Goal: Complete application form: Complete application form

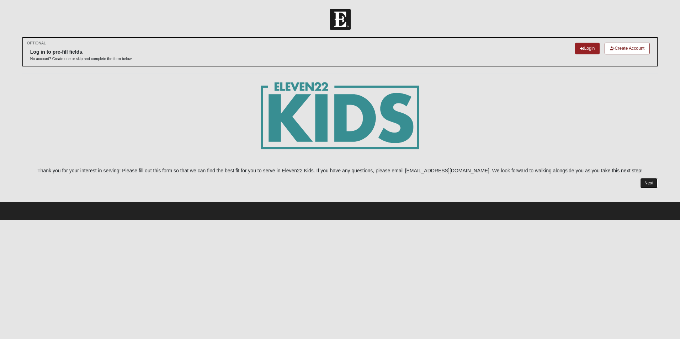
click at [643, 183] on link "Next" at bounding box center [648, 183] width 17 height 10
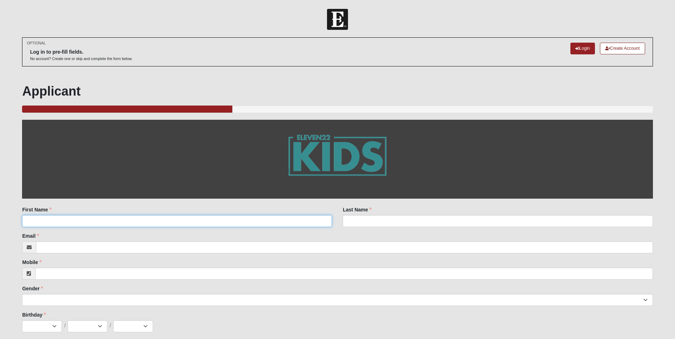
click at [243, 219] on input "First Name" at bounding box center [177, 221] width 310 height 12
type input "Sofia"
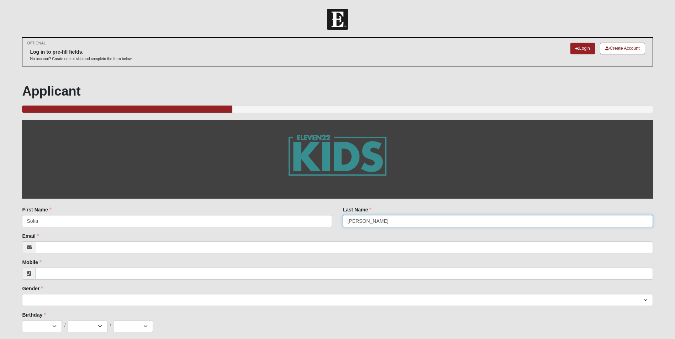
type input "[PERSON_NAME]"
click at [236, 241] on input "Email" at bounding box center [344, 247] width 616 height 12
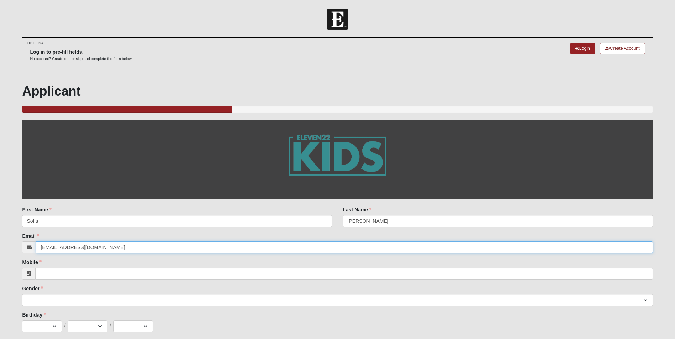
type input "[EMAIL_ADDRESS][DOMAIN_NAME]"
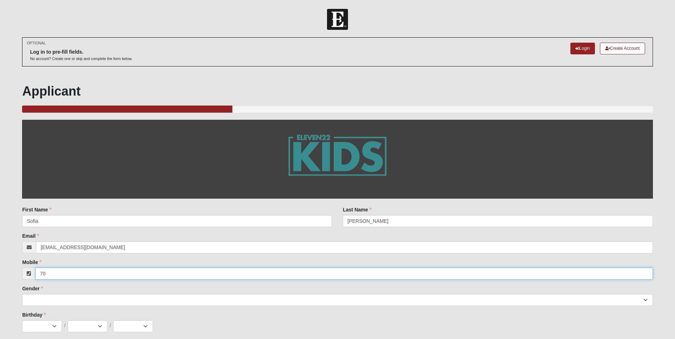
click input "submit" at bounding box center [0, 0] width 0 height 0
type input "703"
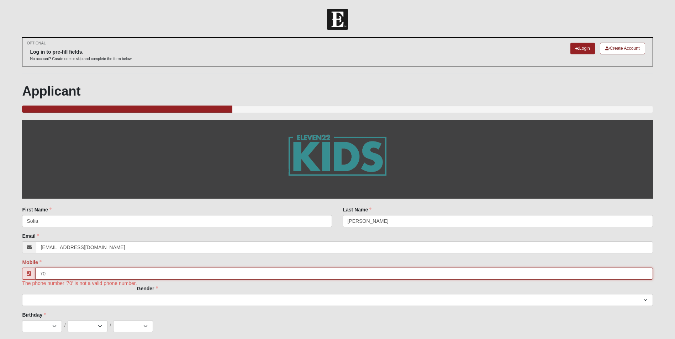
click at [155, 270] on input "70" at bounding box center [343, 274] width 617 height 12
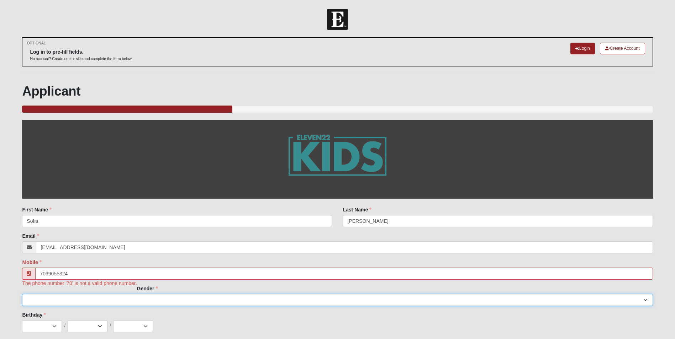
type input "[PHONE_NUMBER]"
click at [129, 300] on select "[DEMOGRAPHIC_DATA] [DEMOGRAPHIC_DATA]" at bounding box center [337, 300] width 630 height 12
select select "2"
click at [22, 294] on select "[DEMOGRAPHIC_DATA] [DEMOGRAPHIC_DATA]" at bounding box center [337, 300] width 630 height 12
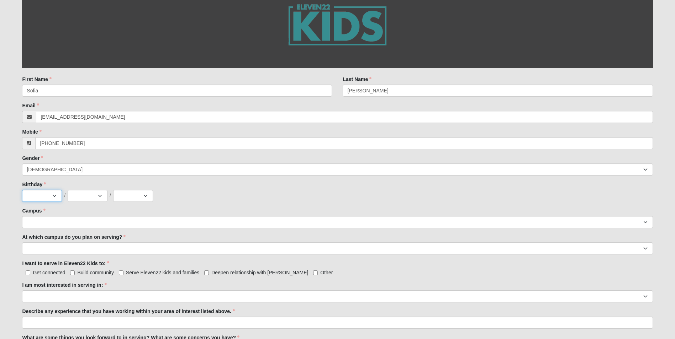
click at [53, 197] on select "Jan Feb Mar Apr May Jun [DATE] Aug Sep Oct Nov Dec" at bounding box center [42, 196] width 40 height 12
select select "8"
click at [22, 190] on select "Jan Feb Mar Apr May Jun [DATE] Aug Sep Oct Nov Dec" at bounding box center [42, 196] width 40 height 12
click at [84, 196] on select "1 2 3 4 5 6 7 8 9 10 11 12 13 14 15 16 17 18 19 20 21 22 23 24 25 26 27 28 29 3…" at bounding box center [88, 196] width 40 height 12
select select "30"
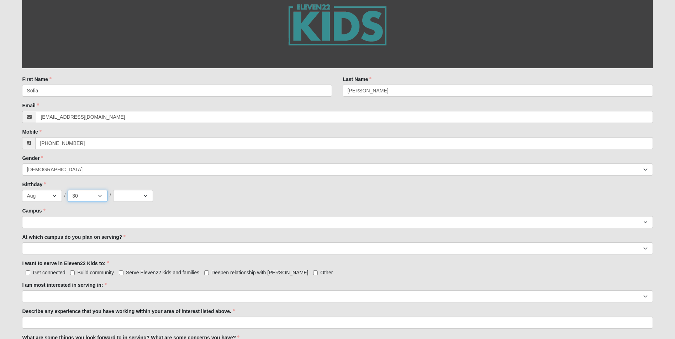
click at [68, 190] on select "1 2 3 4 5 6 7 8 9 10 11 12 13 14 15 16 17 18 19 20 21 22 23 24 25 26 27 28 29 3…" at bounding box center [88, 196] width 40 height 12
click at [123, 188] on div "Birthday Jan Feb Mar Apr May Jun [DATE] Aug Sep Oct Nov [DATE] 2 3 4 5 6 7 8 9 …" at bounding box center [337, 191] width 630 height 21
click at [126, 193] on select "2025 2024 2023 2022 2021 2020 2019 2018 2017 2016 2015 2014 2013 2012 2011 2010…" at bounding box center [133, 196] width 40 height 12
select select "2013"
click at [113, 190] on select "2025 2024 2023 2022 2021 2020 2019 2018 2017 2016 2015 2014 2013 2012 2011 2010…" at bounding box center [133, 196] width 40 height 12
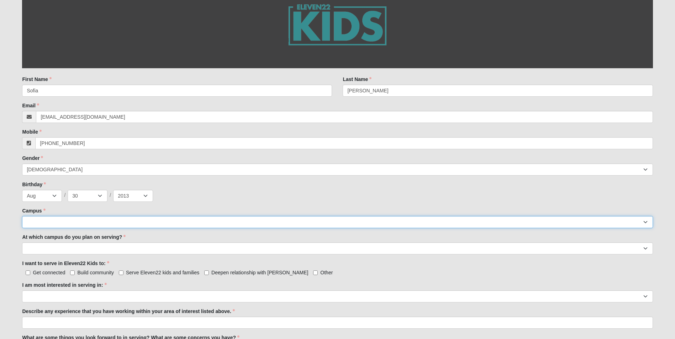
click at [89, 223] on select "Arlington Baymeadows Eleven22 Online [PERSON_NAME][GEOGRAPHIC_DATA] Jesup [GEOG…" at bounding box center [337, 222] width 630 height 12
select select "11"
click at [22, 216] on select "Arlington Baymeadows Eleven22 Online [PERSON_NAME][GEOGRAPHIC_DATA] Jesup [GEOG…" at bounding box center [337, 222] width 630 height 12
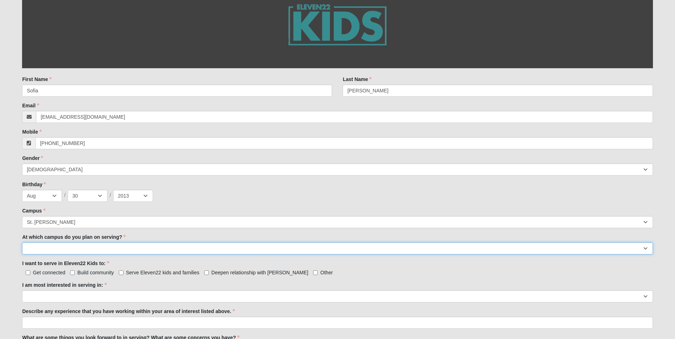
click at [76, 252] on select "[GEOGRAPHIC_DATA] [PERSON_NAME][GEOGRAPHIC_DATA] [GEOGRAPHIC_DATA] [GEOGRAPHIC_…" at bounding box center [337, 248] width 630 height 12
click at [80, 251] on select "[GEOGRAPHIC_DATA] [PERSON_NAME][GEOGRAPHIC_DATA] [GEOGRAPHIC_DATA] [GEOGRAPHIC_…" at bounding box center [337, 248] width 630 height 12
select select "St. [PERSON_NAME]"
click at [22, 242] on select "[GEOGRAPHIC_DATA] [PERSON_NAME][GEOGRAPHIC_DATA] [GEOGRAPHIC_DATA] [GEOGRAPHIC_…" at bounding box center [337, 248] width 630 height 12
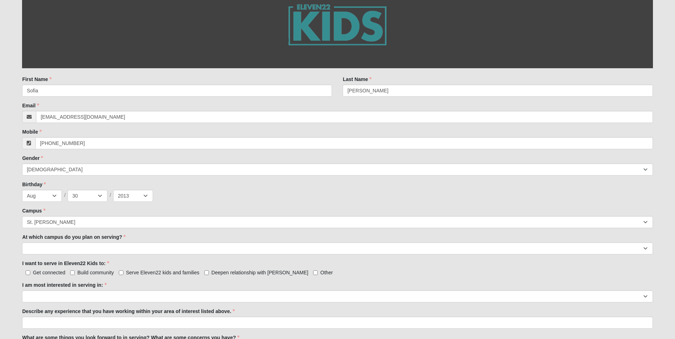
click at [129, 273] on span "Serve Eleven22 kids and families" at bounding box center [162, 273] width 73 height 6
click at [123, 273] on input "Serve Eleven22 kids and families" at bounding box center [121, 273] width 5 height 5
checkbox input "true"
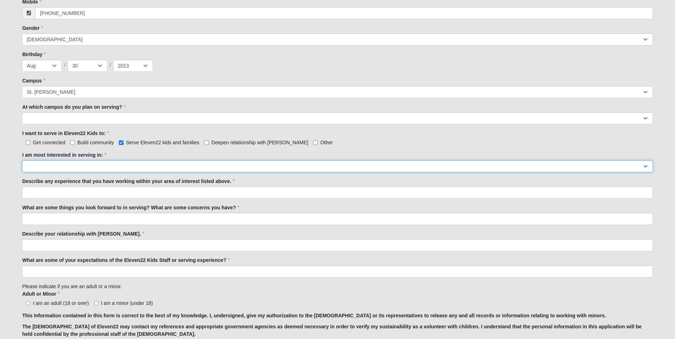
click at [86, 164] on select "Registration Tour Guide Preschool Disciple Group Leader Elementary Disciple Gro…" at bounding box center [337, 166] width 630 height 12
select select "Classroom Buddy"
click at [22, 160] on select "Registration Tour Guide Preschool Disciple Group Leader Elementary Disciple Gro…" at bounding box center [337, 166] width 630 height 12
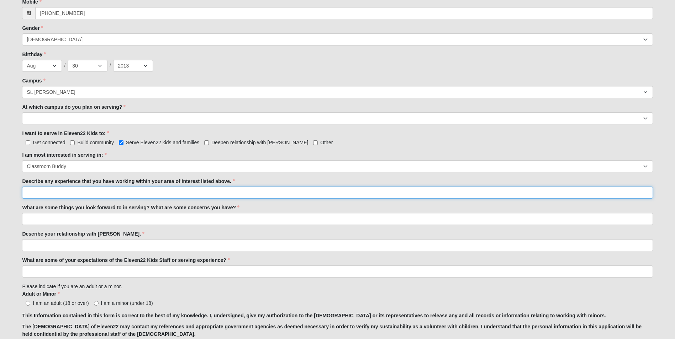
click at [84, 192] on input "Describe any experience that you have working within your area of interest list…" at bounding box center [337, 193] width 630 height 12
type input "I have younger cousins that I spend time with and help as a mother's helper"
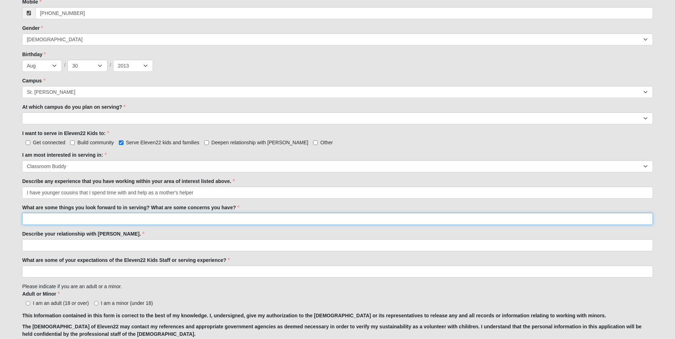
click at [81, 216] on input "What are some things you look forward to in serving? What are some concerns you…" at bounding box center [337, 219] width 630 height 12
click at [127, 217] on input "I look forward to spending time with younger" at bounding box center [337, 219] width 630 height 12
type input "I look forward to spending time with younger kids and being a good mentor"
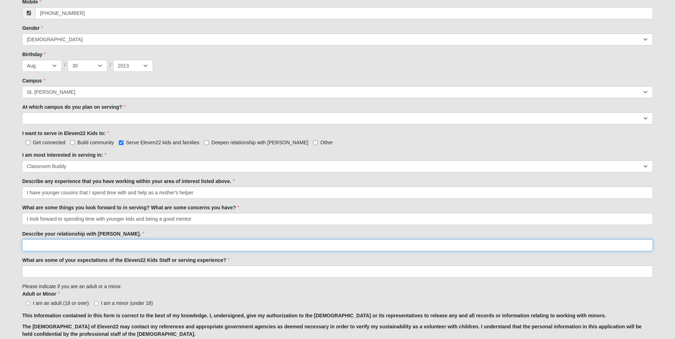
click at [130, 242] on input "Describe your relationship with [PERSON_NAME]." at bounding box center [337, 245] width 630 height 12
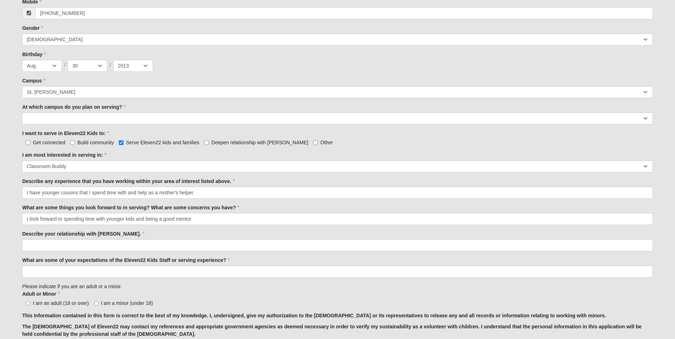
click at [102, 304] on span "I am a minor (under 18)" at bounding box center [127, 303] width 52 height 6
click at [98, 304] on input "I am a minor (under 18)" at bounding box center [96, 303] width 5 height 5
radio input "true"
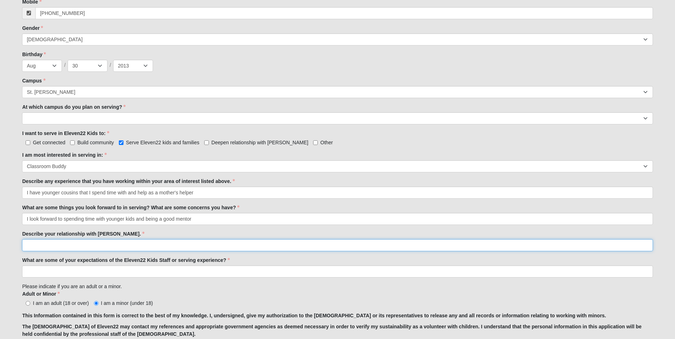
click at [89, 245] on input "Describe your relationship with [PERSON_NAME]." at bounding box center [337, 245] width 630 height 12
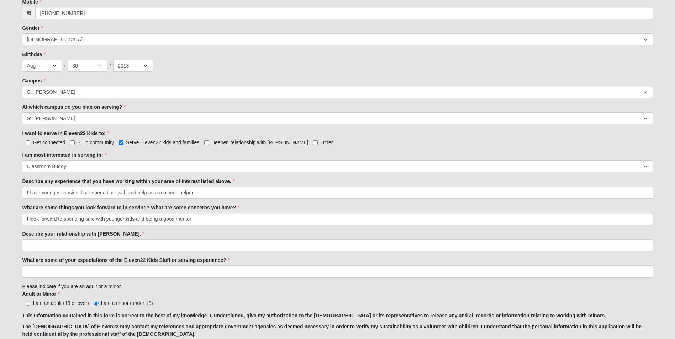
click at [115, 233] on label "Describe your relationship with [PERSON_NAME]." at bounding box center [83, 233] width 122 height 7
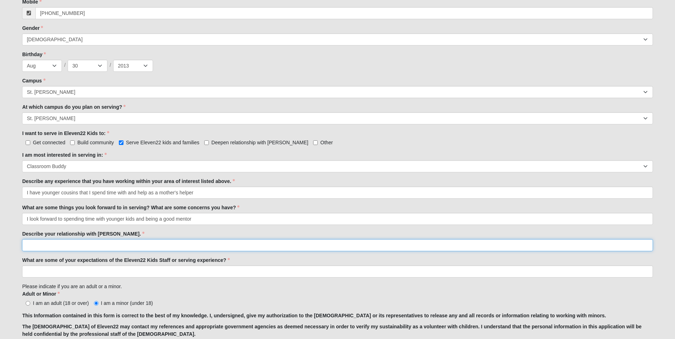
click at [115, 239] on input "Describe your relationship with [PERSON_NAME]." at bounding box center [337, 245] width 630 height 12
click at [134, 244] on input "Describe your relationship with [PERSON_NAME]." at bounding box center [337, 245] width 630 height 12
type input "U"
type input "I have surrendered my life to [PERSON_NAME] this year."
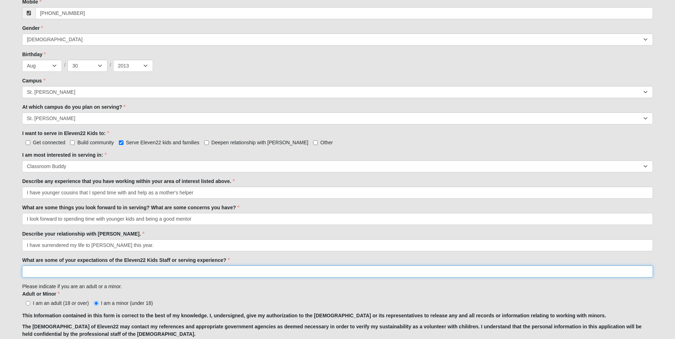
click at [136, 271] on input "What are some of your expectations of the Eleven22 Kids Staff or serving experi…" at bounding box center [337, 272] width 630 height 12
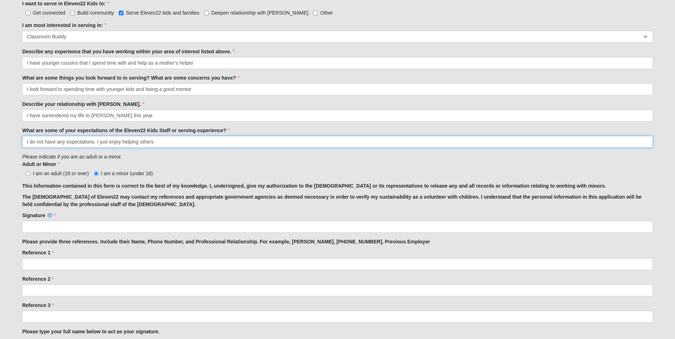
scroll to position [391, 0]
type input "I do not have any expectations. I just enjoy helping others"
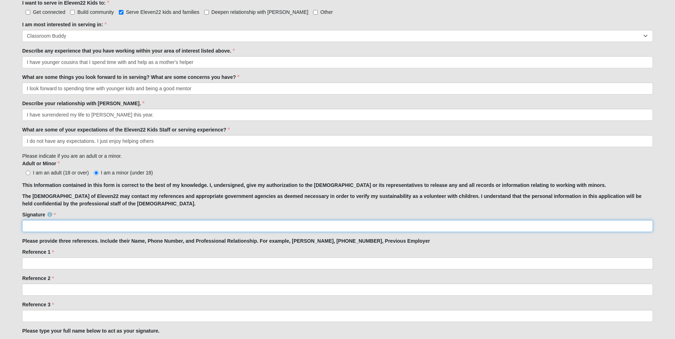
click at [130, 229] on input "Signature" at bounding box center [337, 226] width 630 height 12
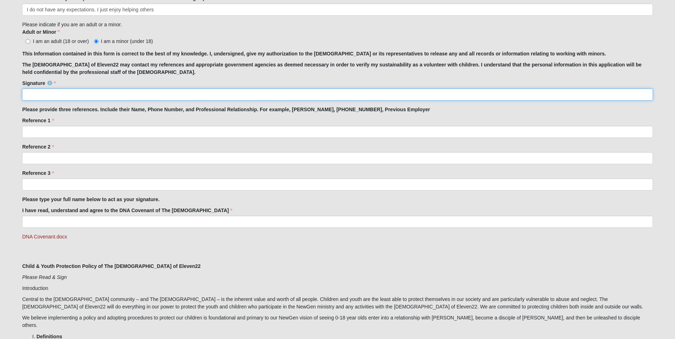
scroll to position [522, 0]
click at [60, 96] on input "Signature" at bounding box center [337, 96] width 630 height 12
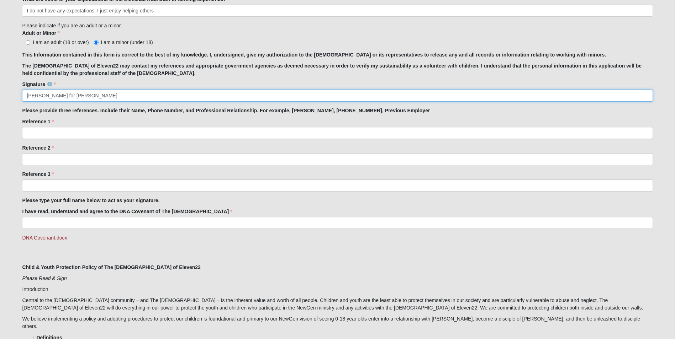
type input "[PERSON_NAME] for [PERSON_NAME]"
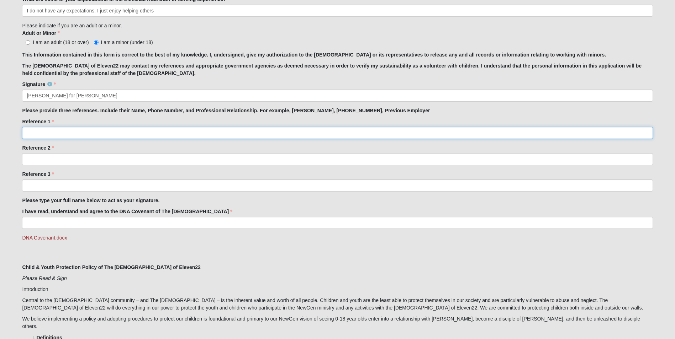
click at [61, 132] on input "Reference 1" at bounding box center [337, 133] width 630 height 12
type input "[PERSON_NAME]- [PHONE_NUMBER]"
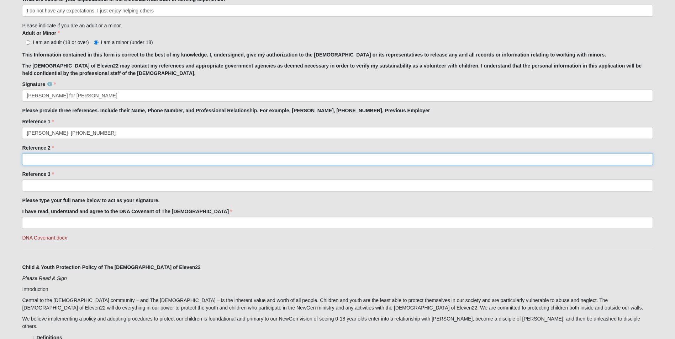
click at [68, 159] on input "Reference 2" at bounding box center [337, 159] width 630 height 12
click at [102, 158] on input "Reference 2" at bounding box center [337, 159] width 630 height 12
type input "[PERSON_NAME]- [PHONE_NUMBER]"
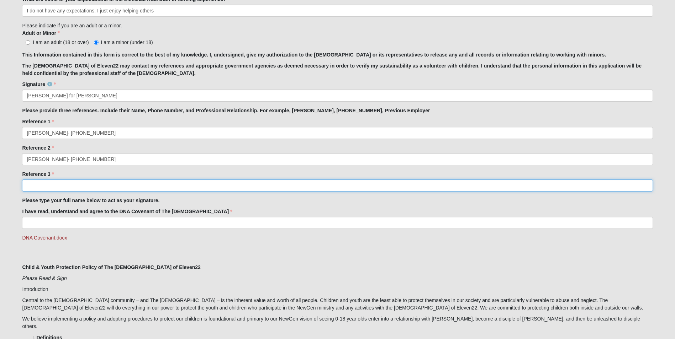
click at [94, 182] on input "Reference 3" at bounding box center [337, 186] width 630 height 12
drag, startPoint x: 31, startPoint y: 183, endPoint x: 43, endPoint y: 178, distance: 12.7
type input "[PERSON_NAME]- [PHONE_NUMBER]"
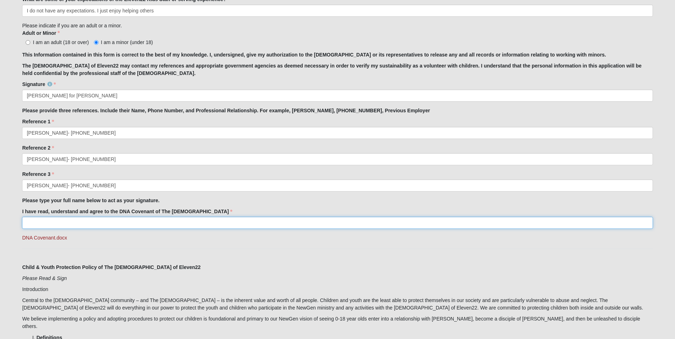
click at [60, 229] on input "I have read, understand and agree to the DNA Covenant of The [DEMOGRAPHIC_DATA]" at bounding box center [337, 223] width 630 height 12
type input "[PERSON_NAME]"
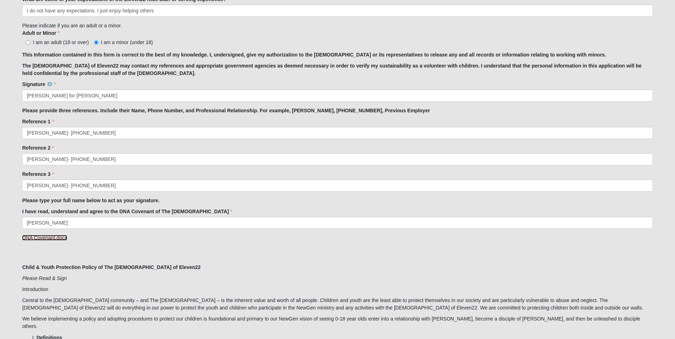
click at [46, 240] on link "DNA Covenant.docx" at bounding box center [44, 238] width 45 height 6
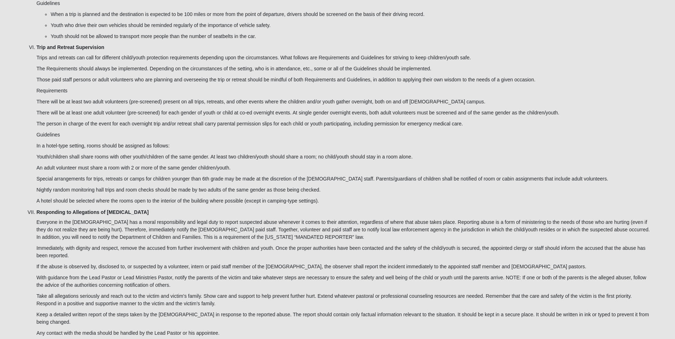
scroll to position [1827, 0]
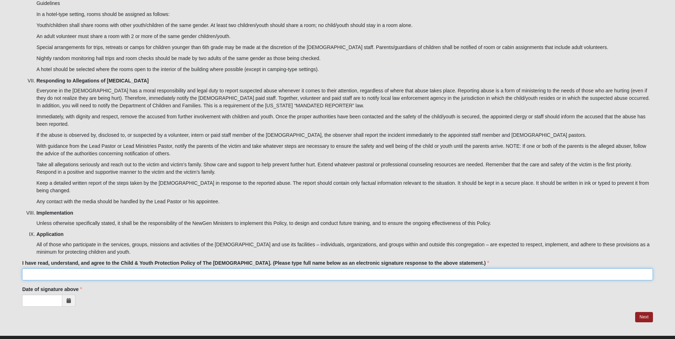
click at [165, 268] on input "I have read, understand, and agree to the Child & Youth Protection Policy of Th…" at bounding box center [337, 274] width 630 height 12
type input "[PERSON_NAME] on behalf of [PERSON_NAME]"
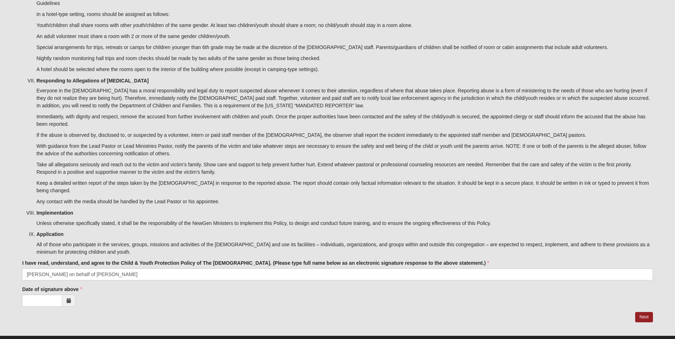
click at [65, 295] on span at bounding box center [68, 301] width 13 height 12
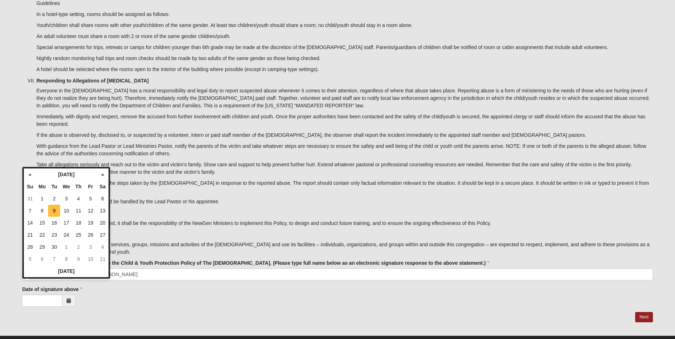
click at [52, 214] on td "9" at bounding box center [54, 211] width 12 height 12
type input "[DATE]"
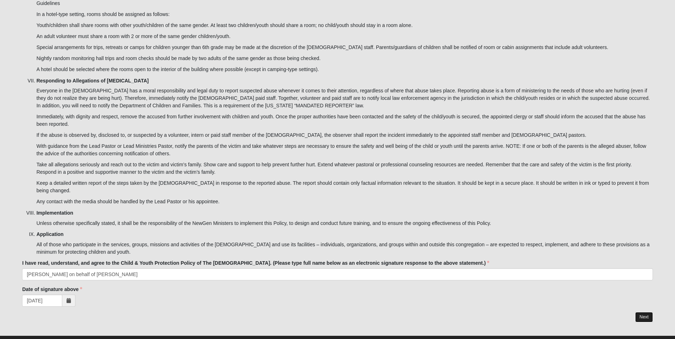
click at [637, 312] on link "Next" at bounding box center [643, 317] width 17 height 10
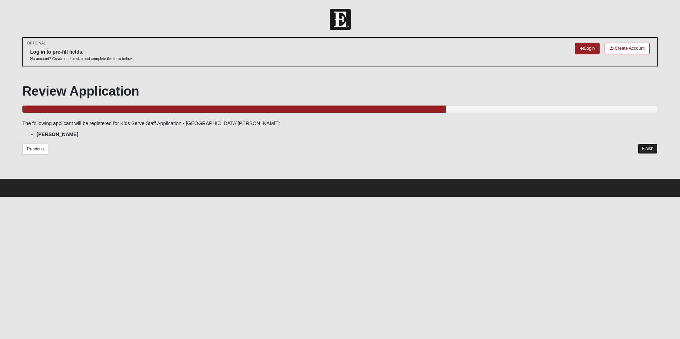
click at [648, 146] on link "Finish" at bounding box center [648, 149] width 20 height 10
